Goal: Entertainment & Leisure: Consume media (video, audio)

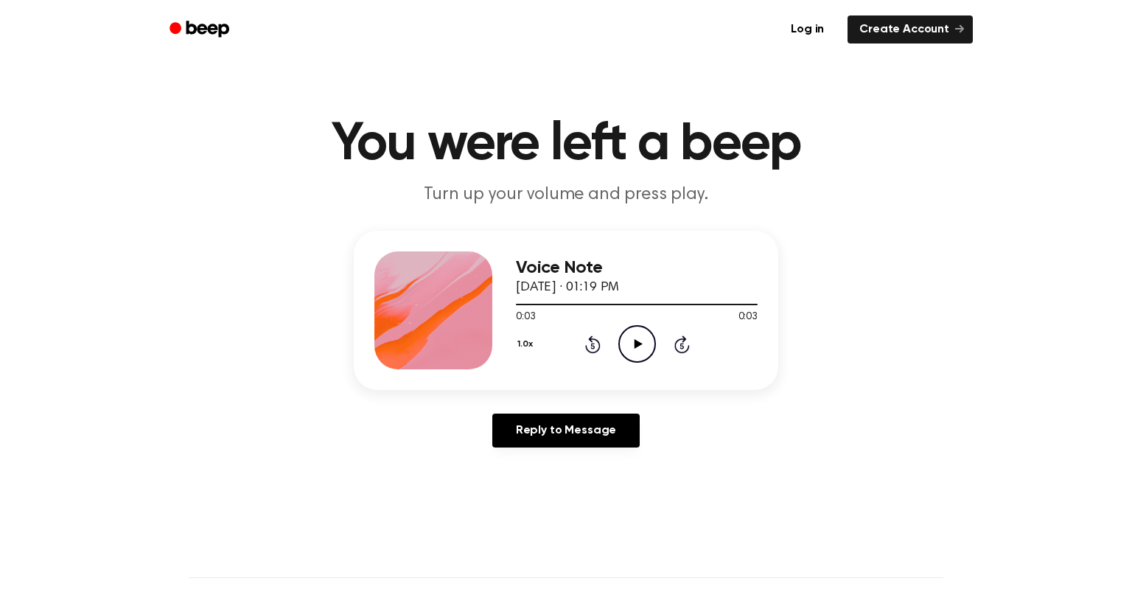
click at [629, 343] on icon "Play Audio" at bounding box center [637, 344] width 38 height 38
click at [598, 348] on icon at bounding box center [592, 344] width 15 height 18
click at [629, 348] on icon "Play Audio" at bounding box center [637, 344] width 38 height 38
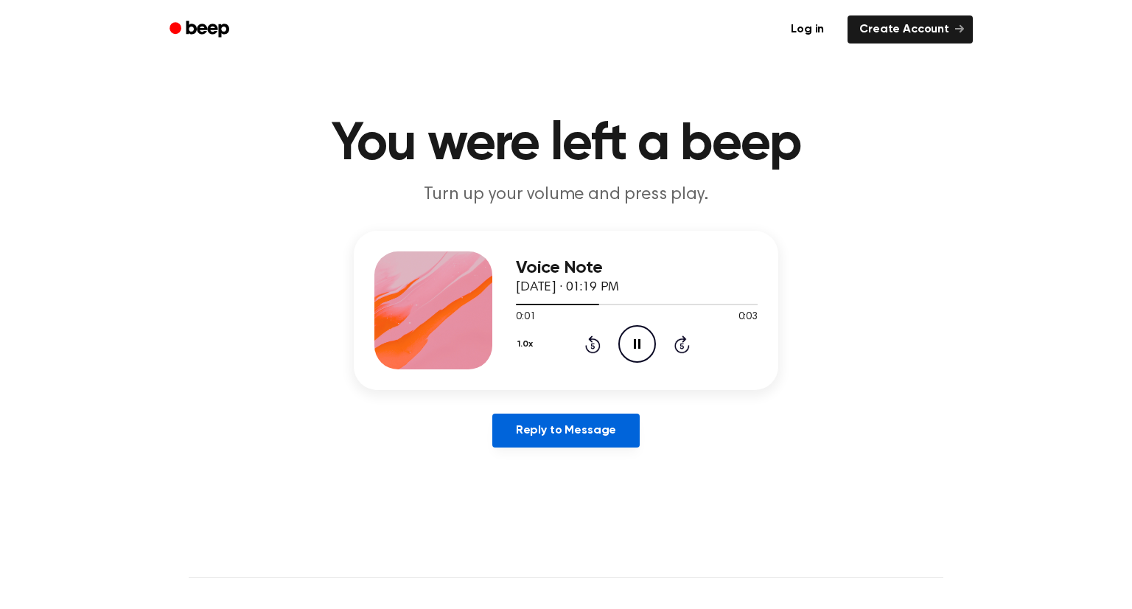
click at [578, 423] on link "Reply to Message" at bounding box center [565, 430] width 147 height 34
click at [628, 350] on icon "Play Audio" at bounding box center [637, 344] width 38 height 38
click at [647, 341] on icon "Play Audio" at bounding box center [637, 344] width 38 height 38
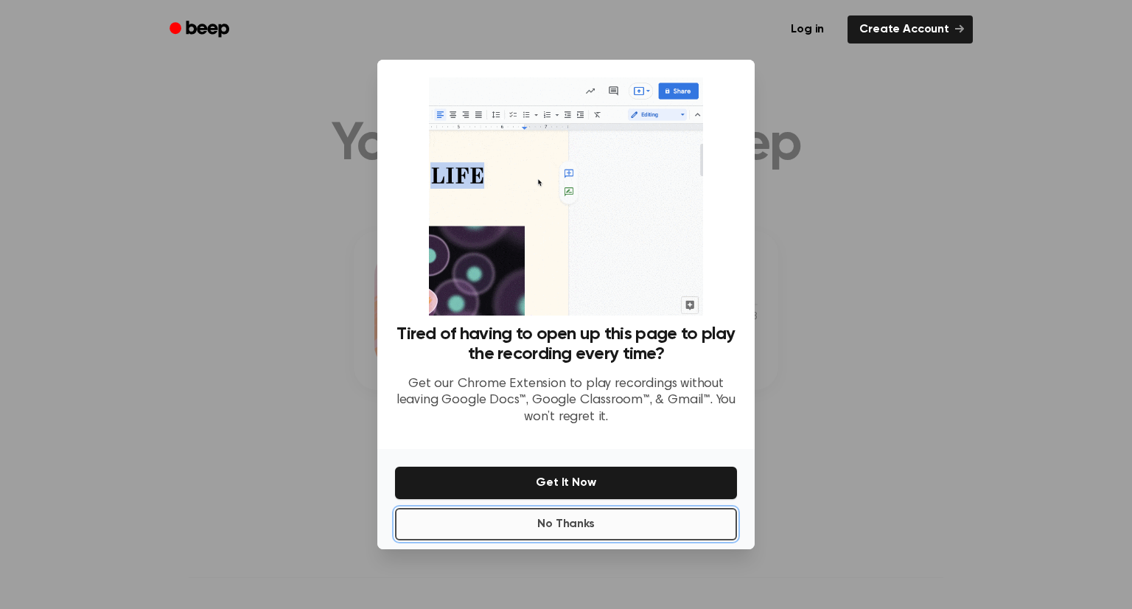
click at [490, 524] on button "No Thanks" at bounding box center [566, 524] width 342 height 32
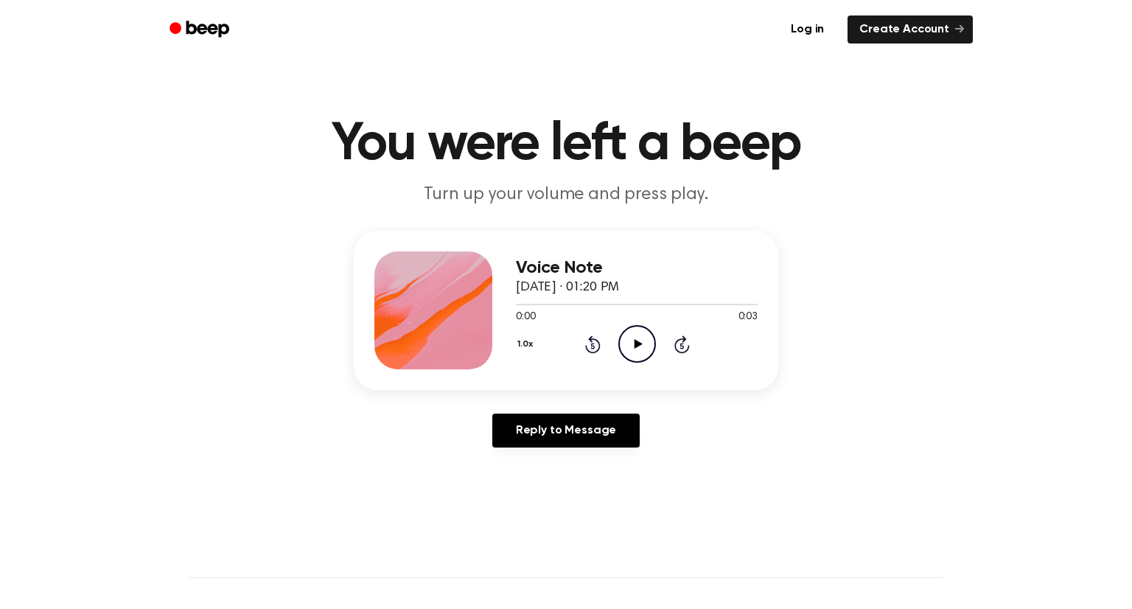
click at [639, 343] on icon at bounding box center [638, 344] width 8 height 10
click at [638, 349] on icon "Play Audio" at bounding box center [637, 344] width 38 height 38
click at [631, 356] on icon "Play Audio" at bounding box center [637, 344] width 38 height 38
click at [634, 338] on icon "Play Audio" at bounding box center [637, 344] width 38 height 38
click at [632, 337] on icon "Play Audio" at bounding box center [637, 344] width 38 height 38
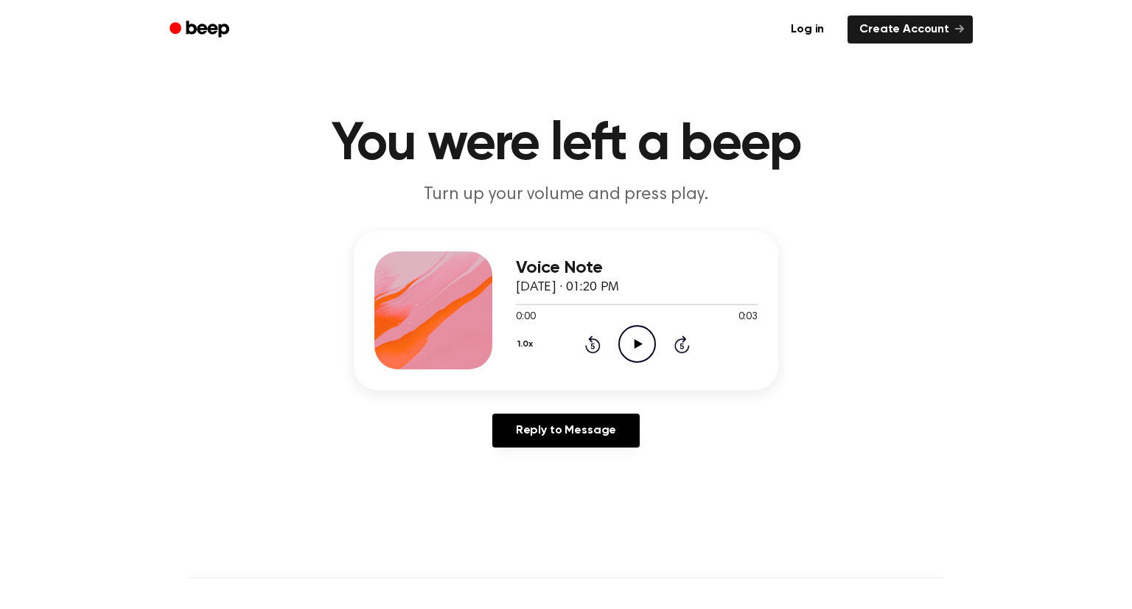
click at [623, 350] on icon "Play Audio" at bounding box center [637, 344] width 38 height 38
click at [597, 339] on icon at bounding box center [592, 344] width 15 height 18
click at [618, 340] on icon "Play Audio" at bounding box center [637, 344] width 38 height 38
click at [639, 340] on icon "Play Audio" at bounding box center [637, 344] width 38 height 38
click at [633, 346] on icon "Play Audio" at bounding box center [637, 344] width 38 height 38
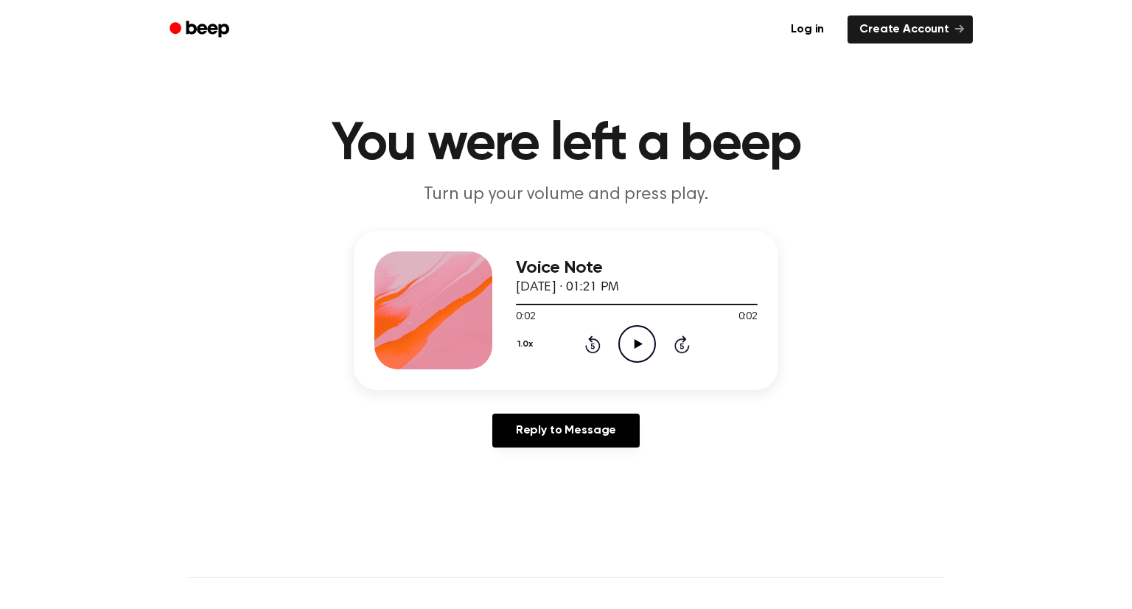
click at [642, 353] on icon "Play Audio" at bounding box center [637, 344] width 38 height 38
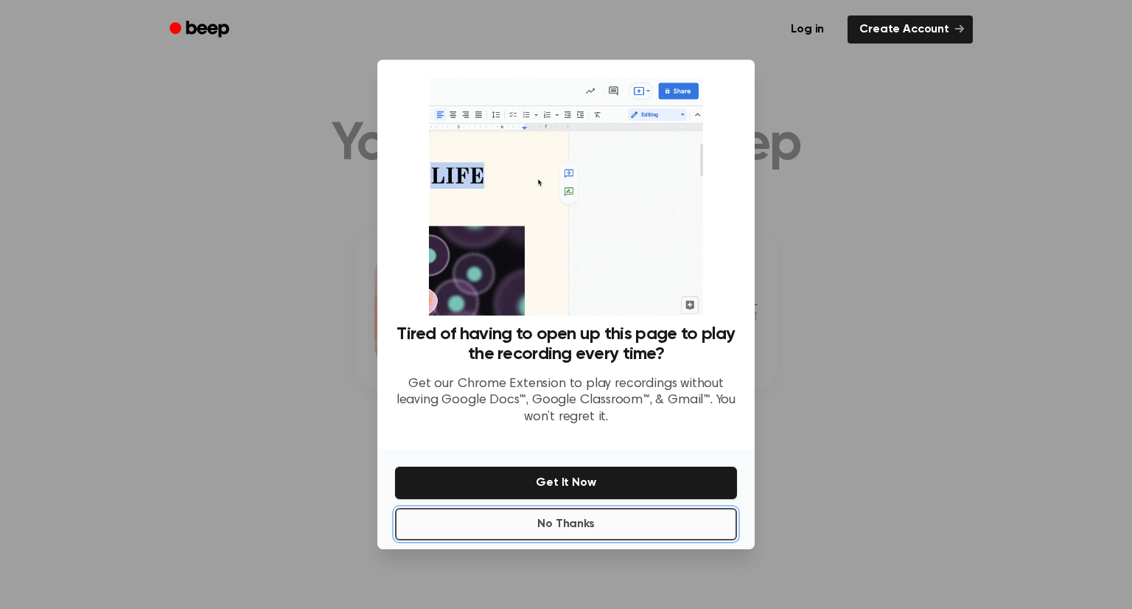
click at [541, 521] on button "No Thanks" at bounding box center [566, 524] width 342 height 32
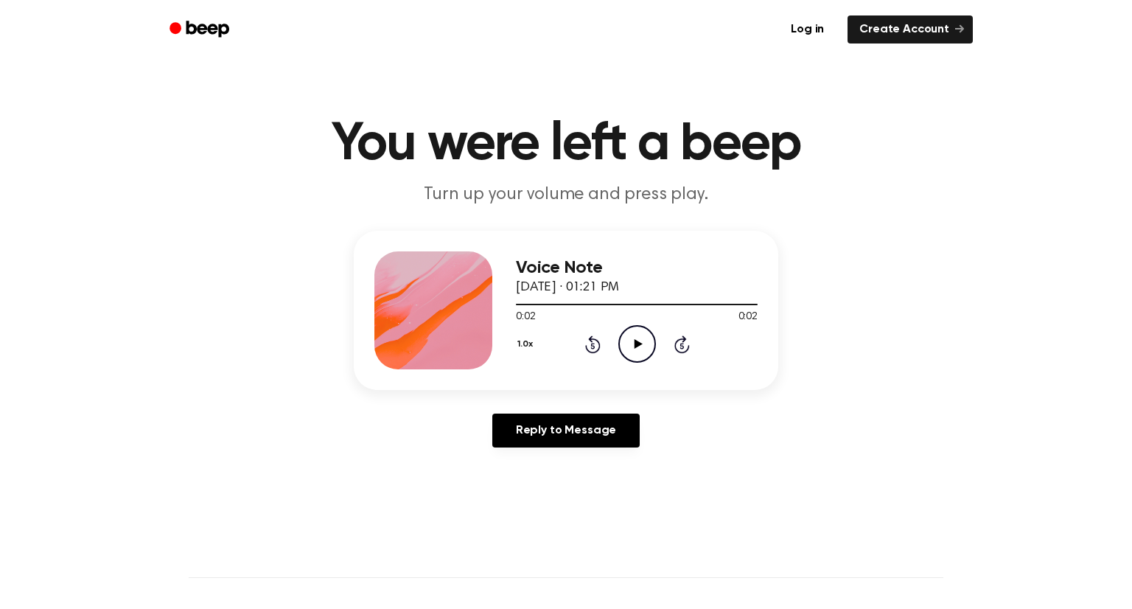
click at [651, 334] on circle at bounding box center [637, 344] width 36 height 36
